Goal: Check status: Check status

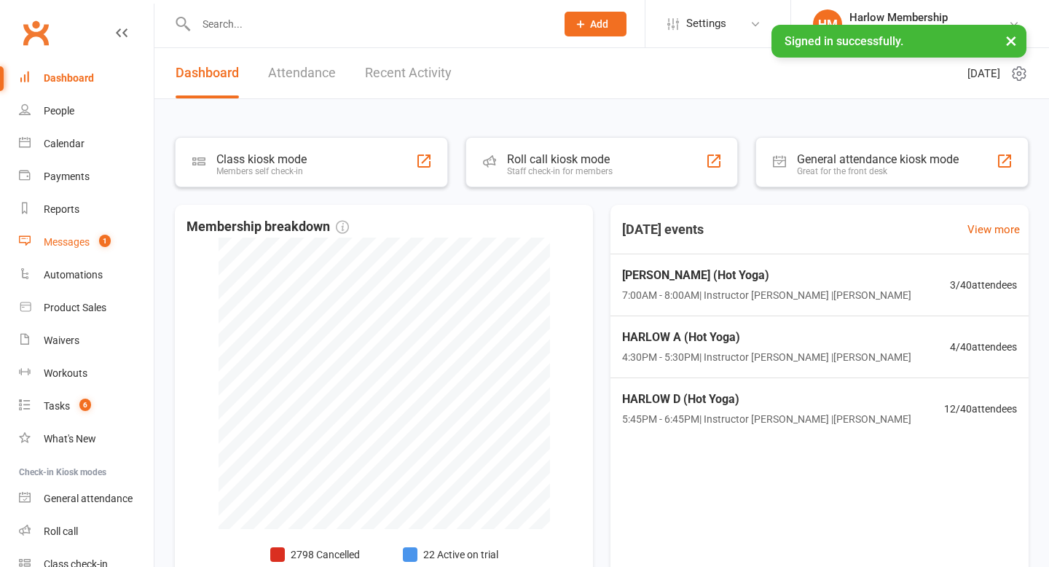
click at [89, 238] on div "Messages" at bounding box center [67, 242] width 46 height 12
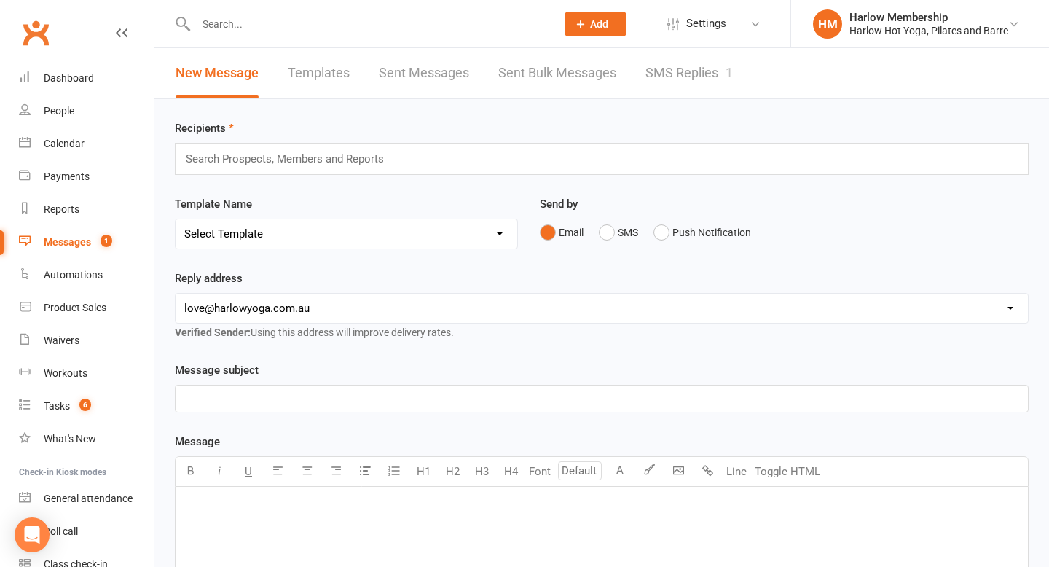
click at [703, 75] on link "SMS Replies 1" at bounding box center [689, 73] width 87 height 50
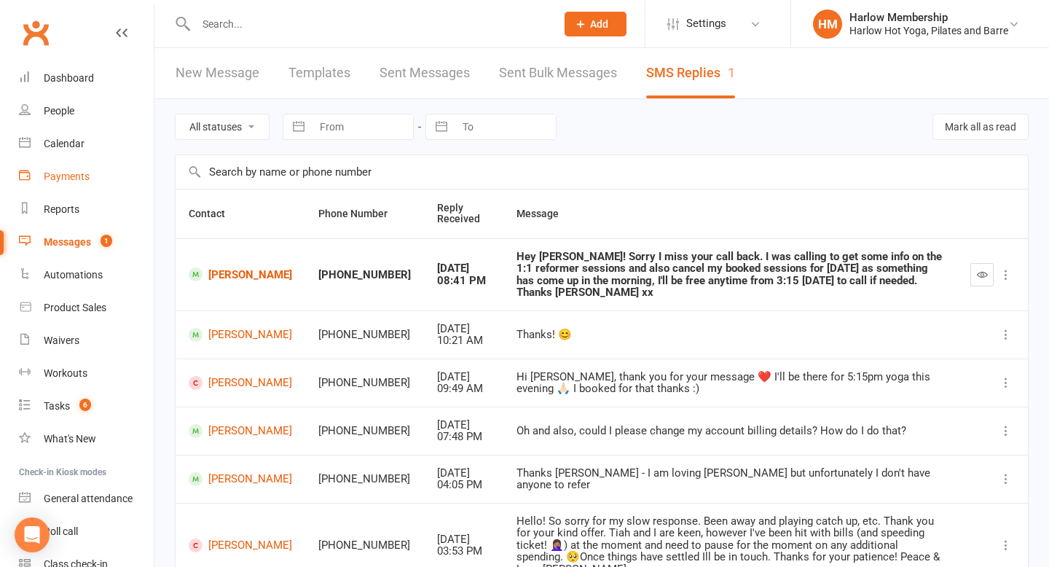
click at [74, 176] on div "Payments" at bounding box center [67, 177] width 46 height 12
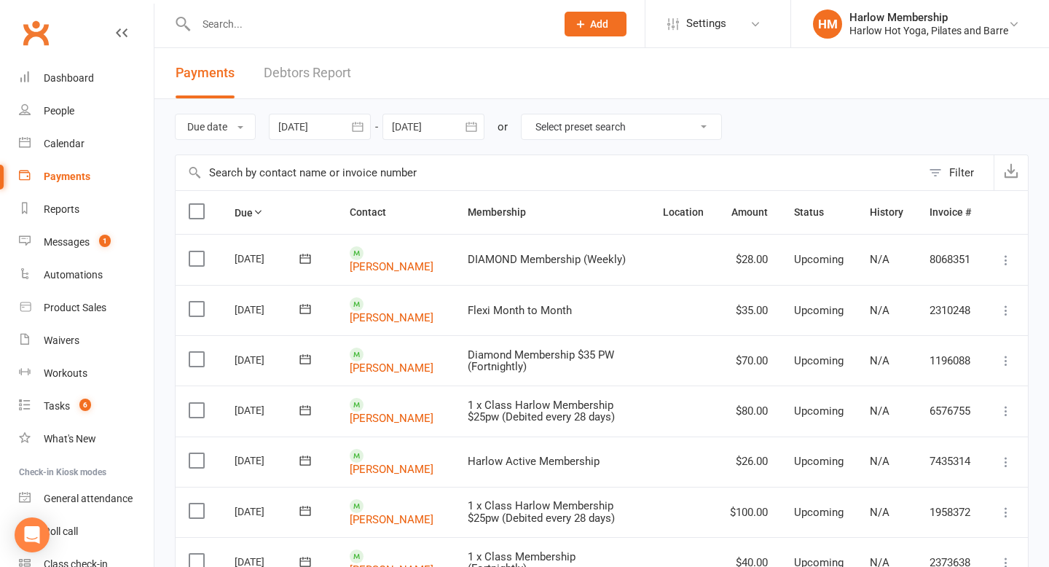
click at [942, 182] on button "Filter" at bounding box center [958, 172] width 72 height 35
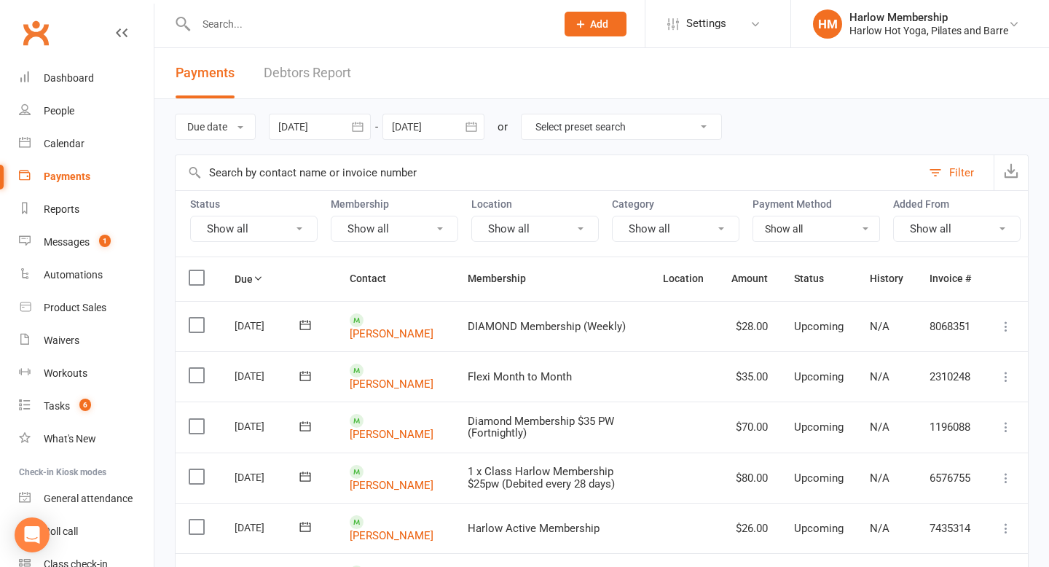
click at [273, 233] on button "Show all" at bounding box center [254, 229] width 128 height 26
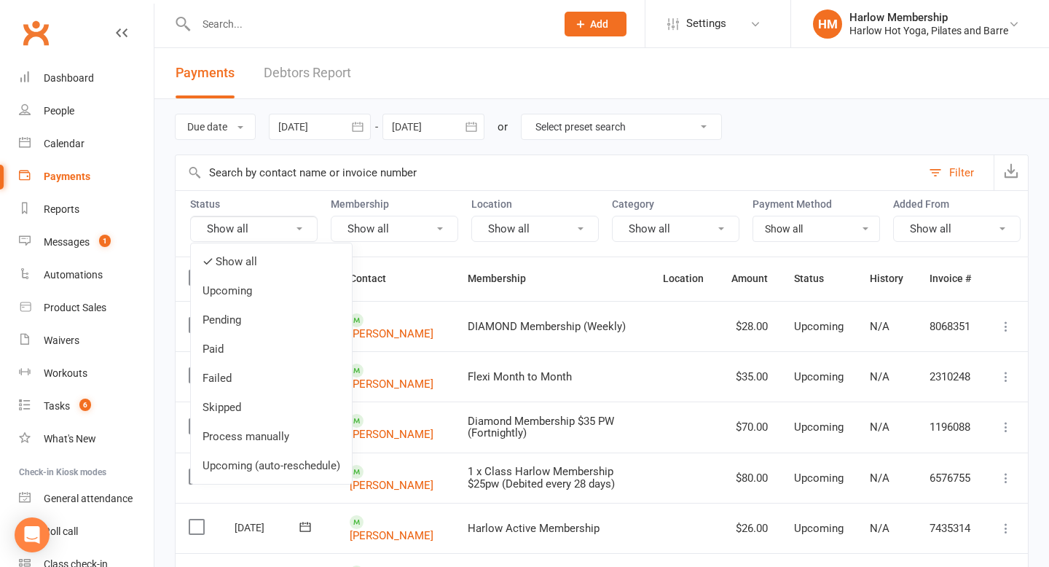
click at [266, 372] on link "Failed" at bounding box center [271, 378] width 161 height 29
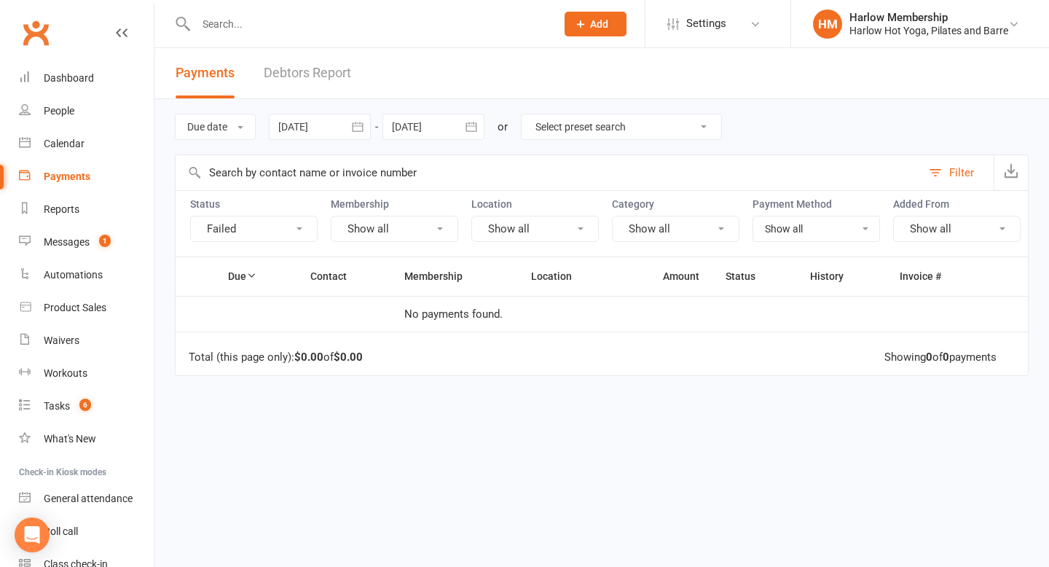
click at [259, 221] on button "Failed" at bounding box center [254, 229] width 128 height 26
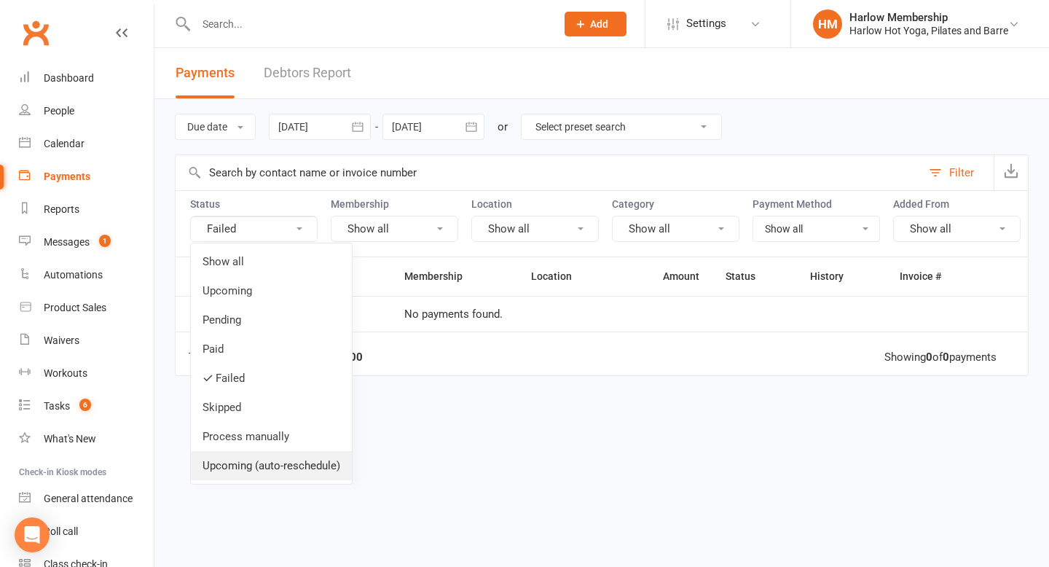
click at [245, 464] on link "Upcoming (auto-reschedule)" at bounding box center [271, 465] width 161 height 29
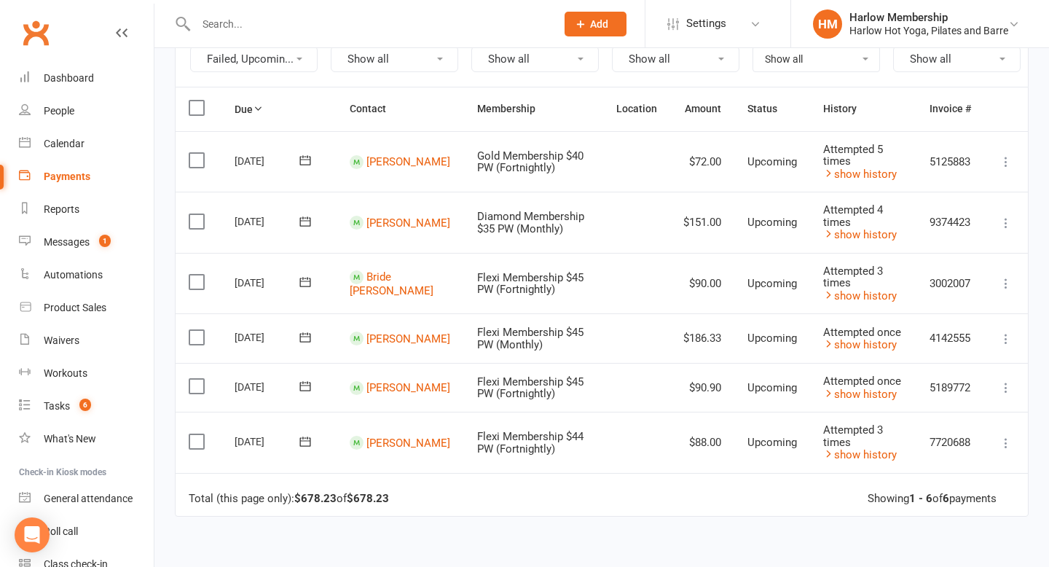
scroll to position [175, 0]
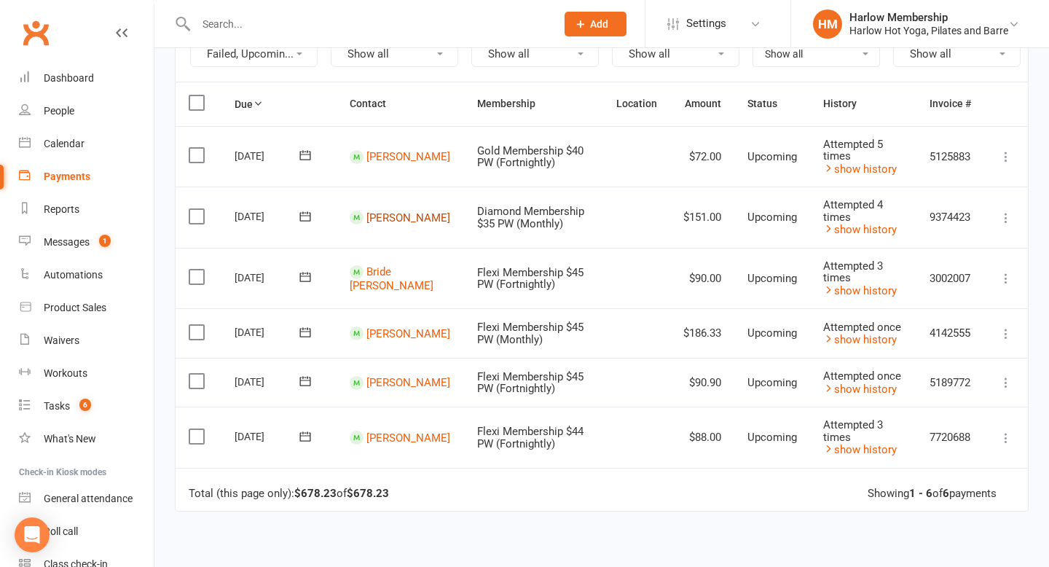
click at [406, 219] on link "[PERSON_NAME]" at bounding box center [409, 217] width 84 height 13
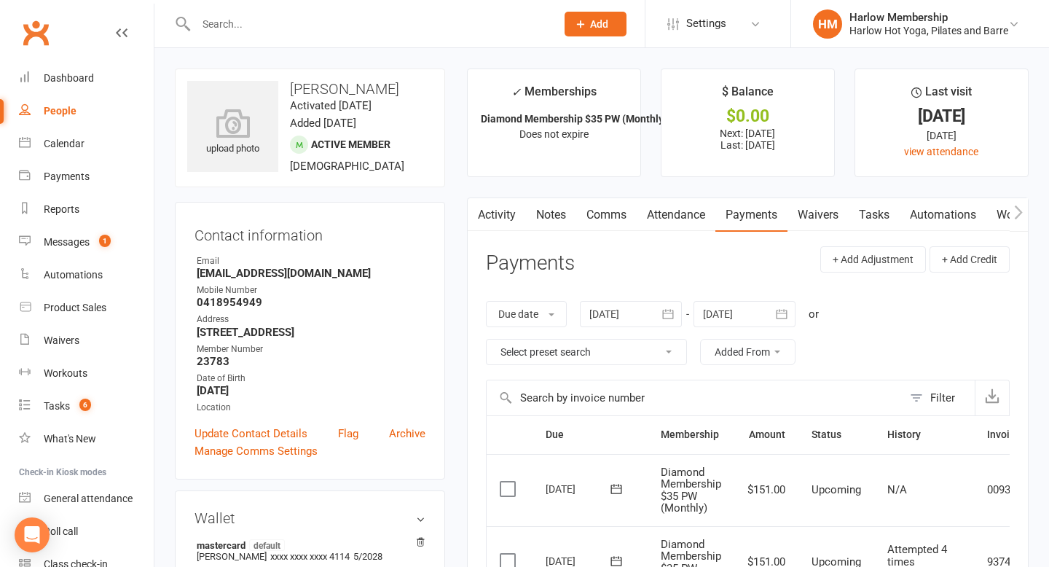
click at [504, 200] on link "Activity" at bounding box center [497, 215] width 58 height 34
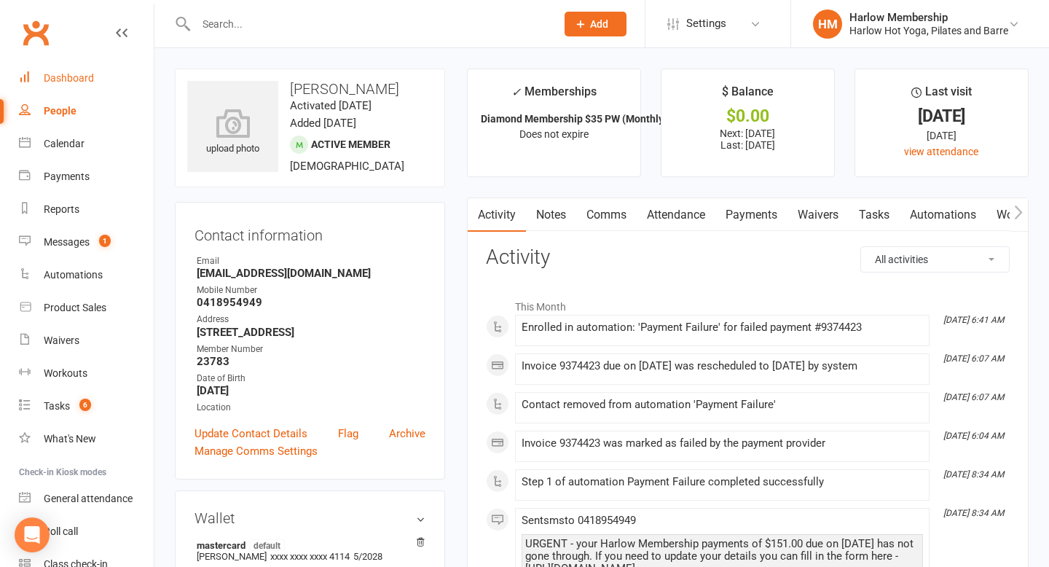
click at [93, 73] on link "Dashboard" at bounding box center [86, 78] width 135 height 33
